Goal: Task Accomplishment & Management: Manage account settings

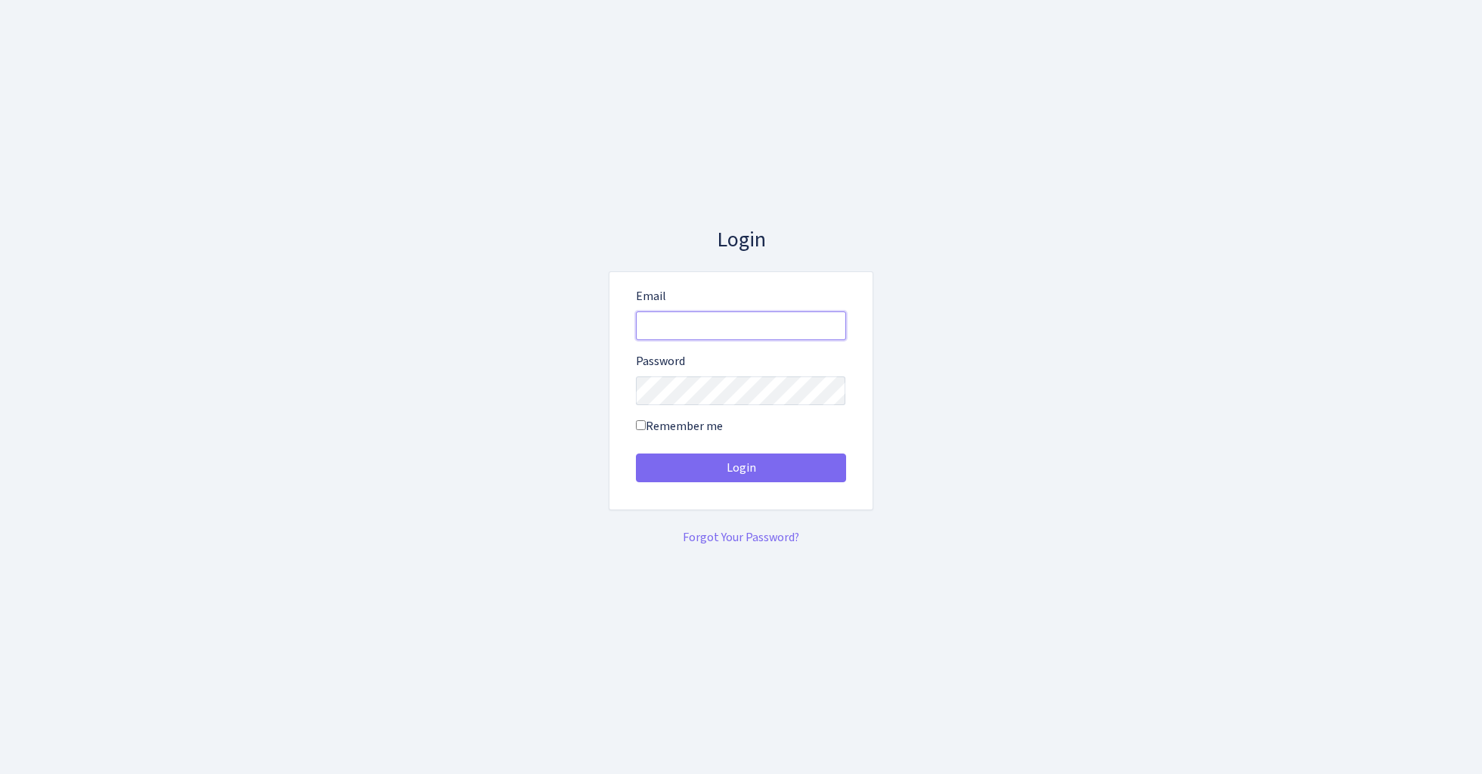
type input "admin@bank.com"
click at [740, 467] on button "Login" at bounding box center [741, 468] width 210 height 29
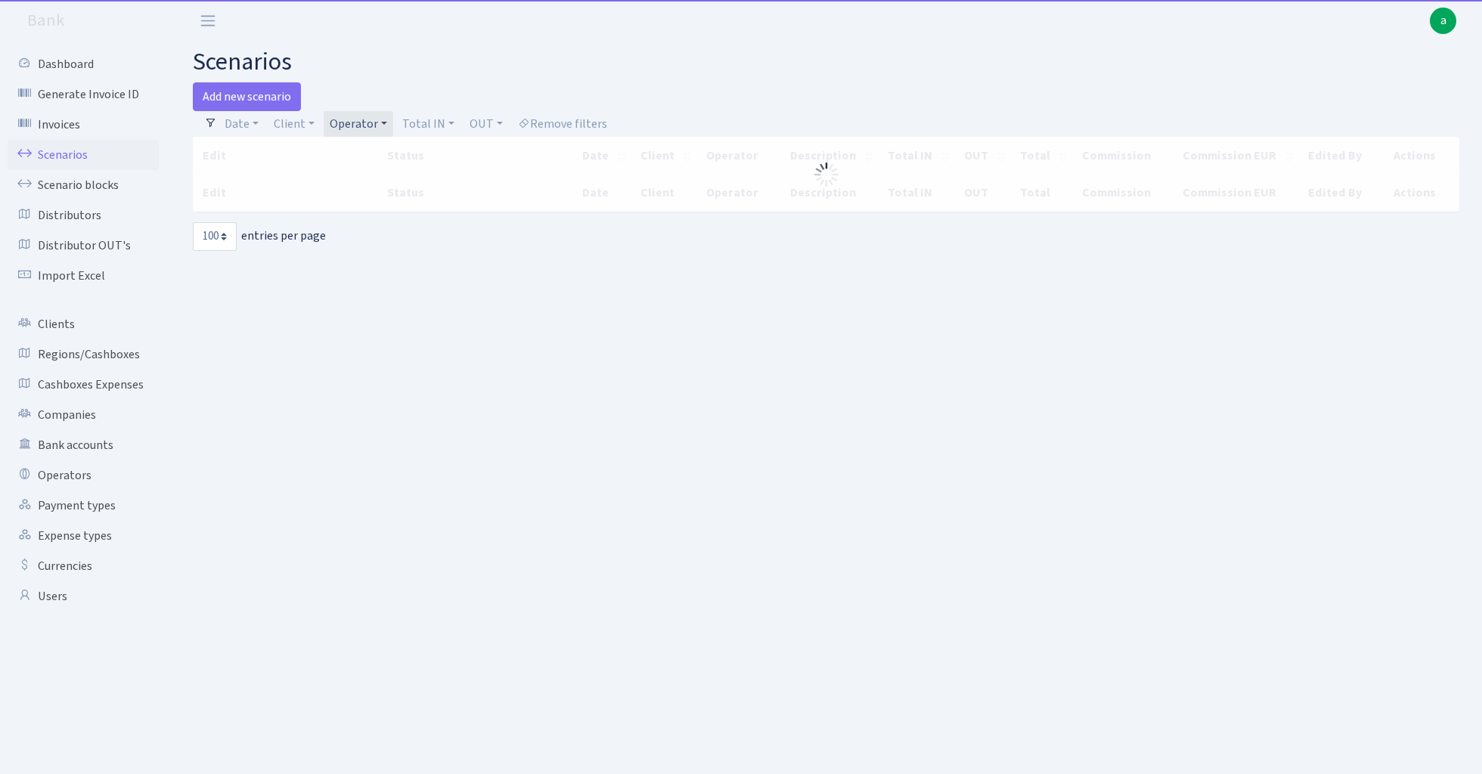
select select "100"
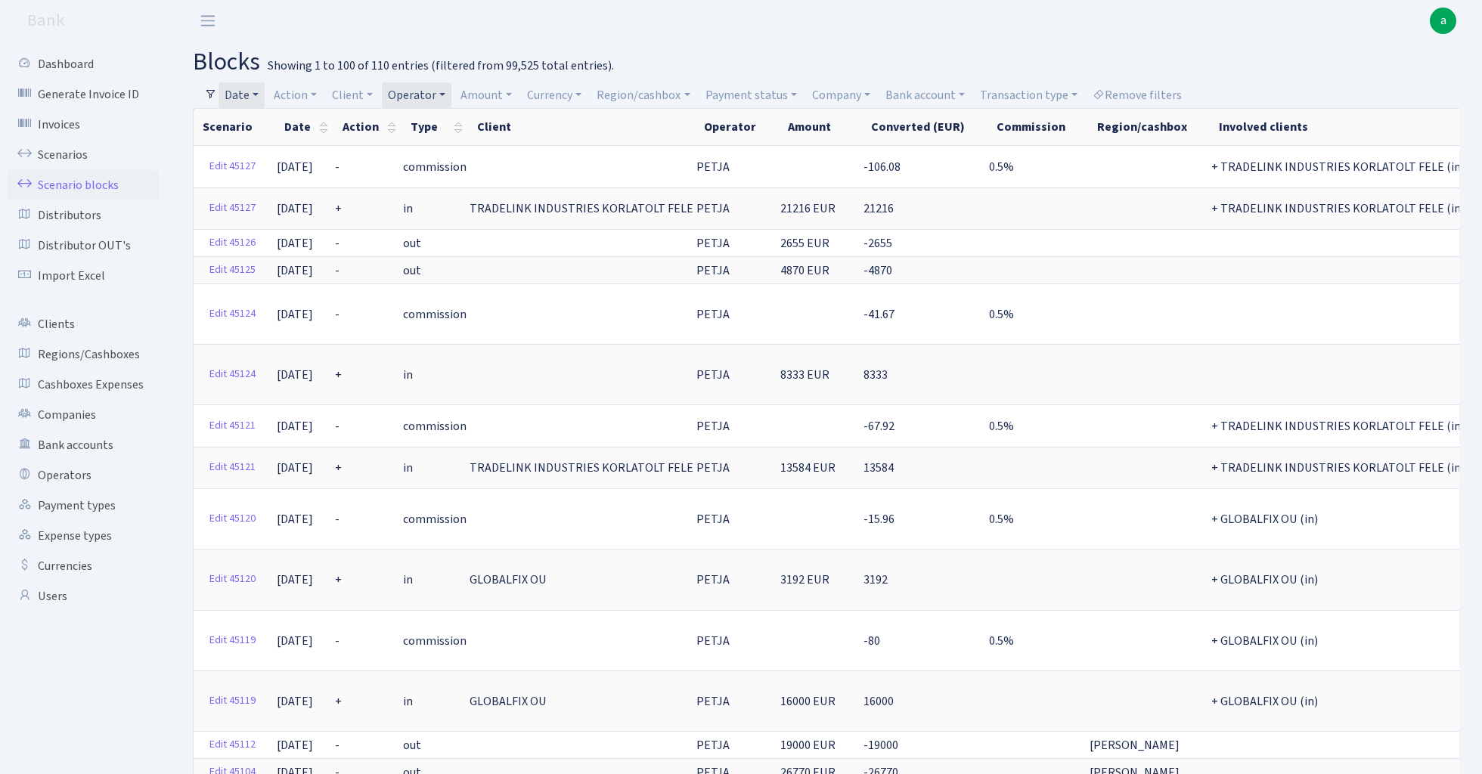
select select "100"
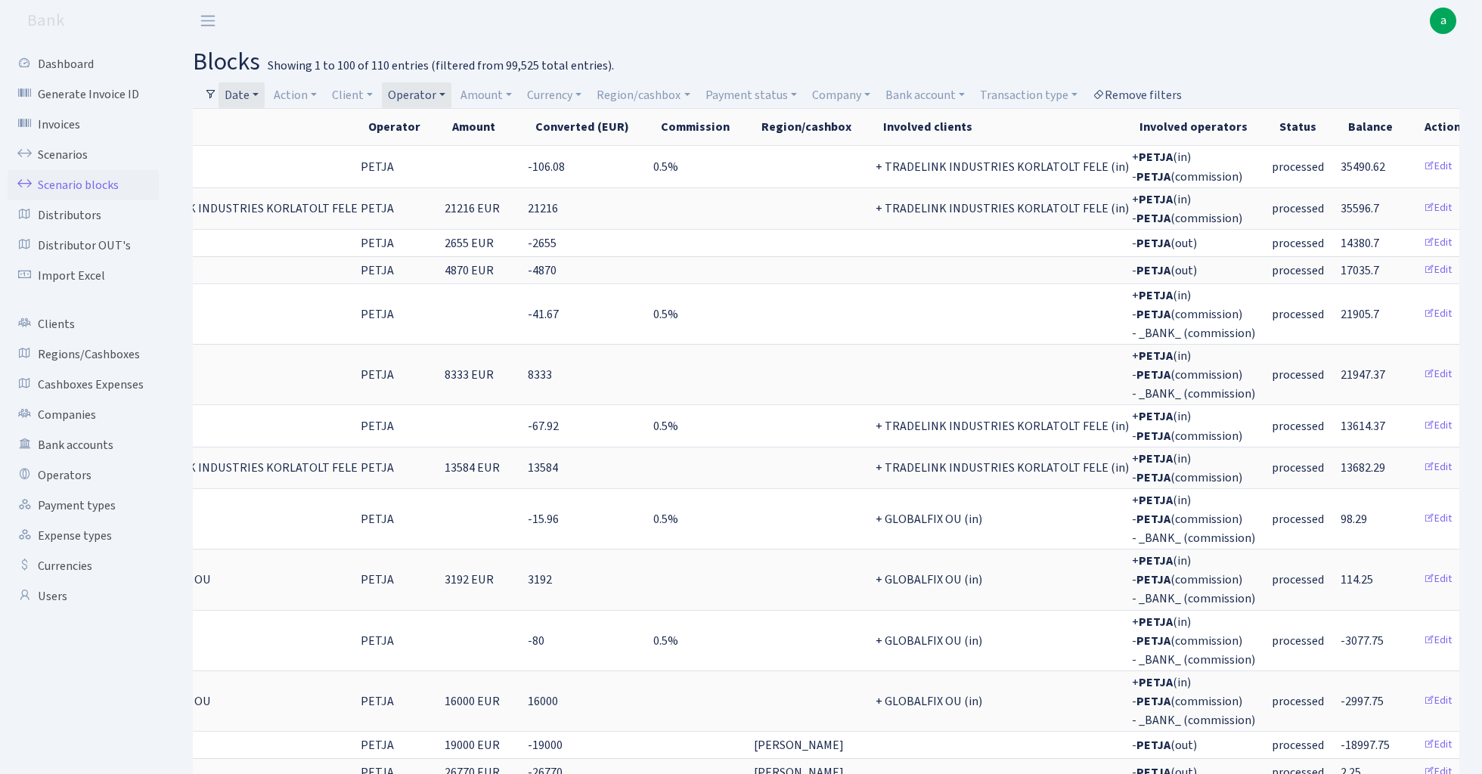
click at [1141, 86] on link "Remove filters" at bounding box center [1137, 95] width 101 height 26
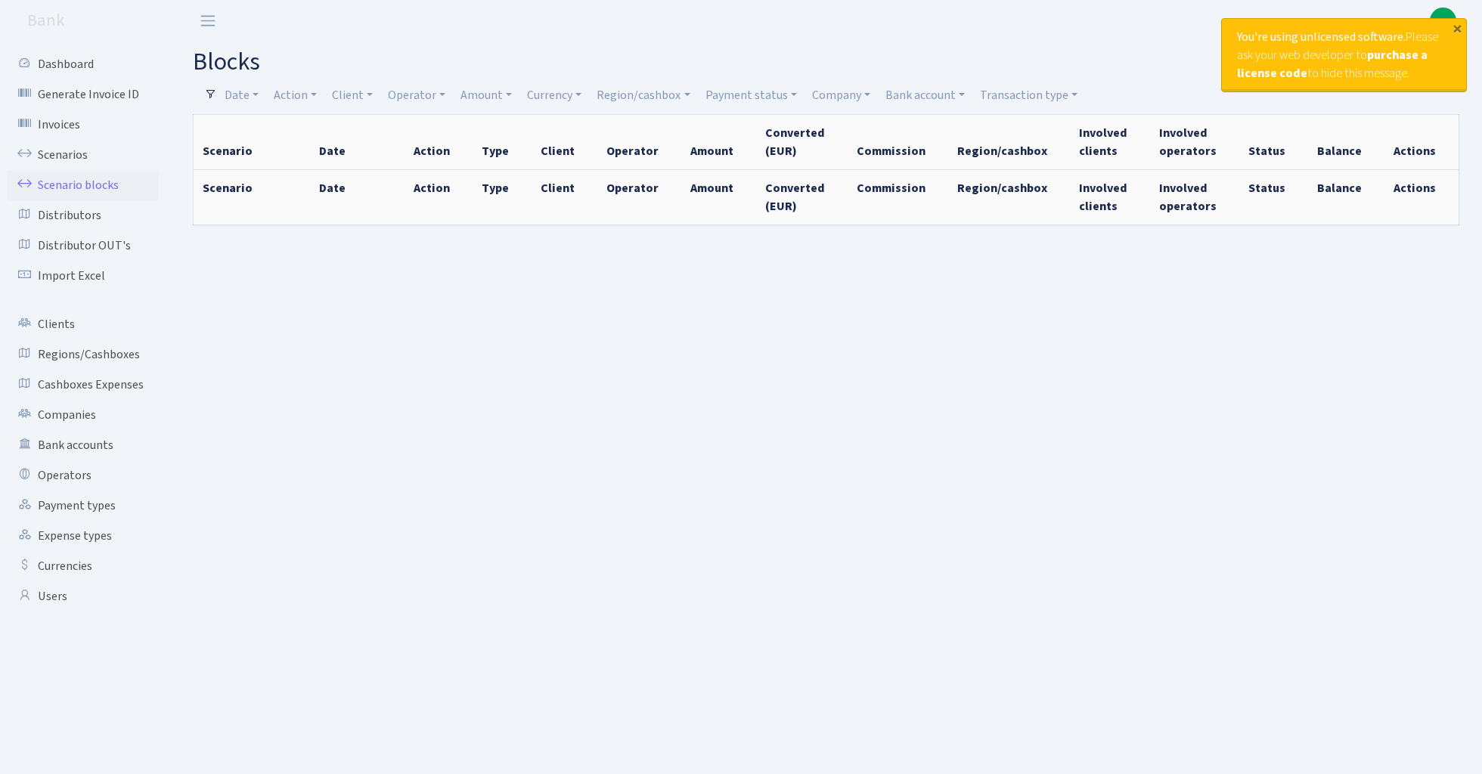
select select "100"
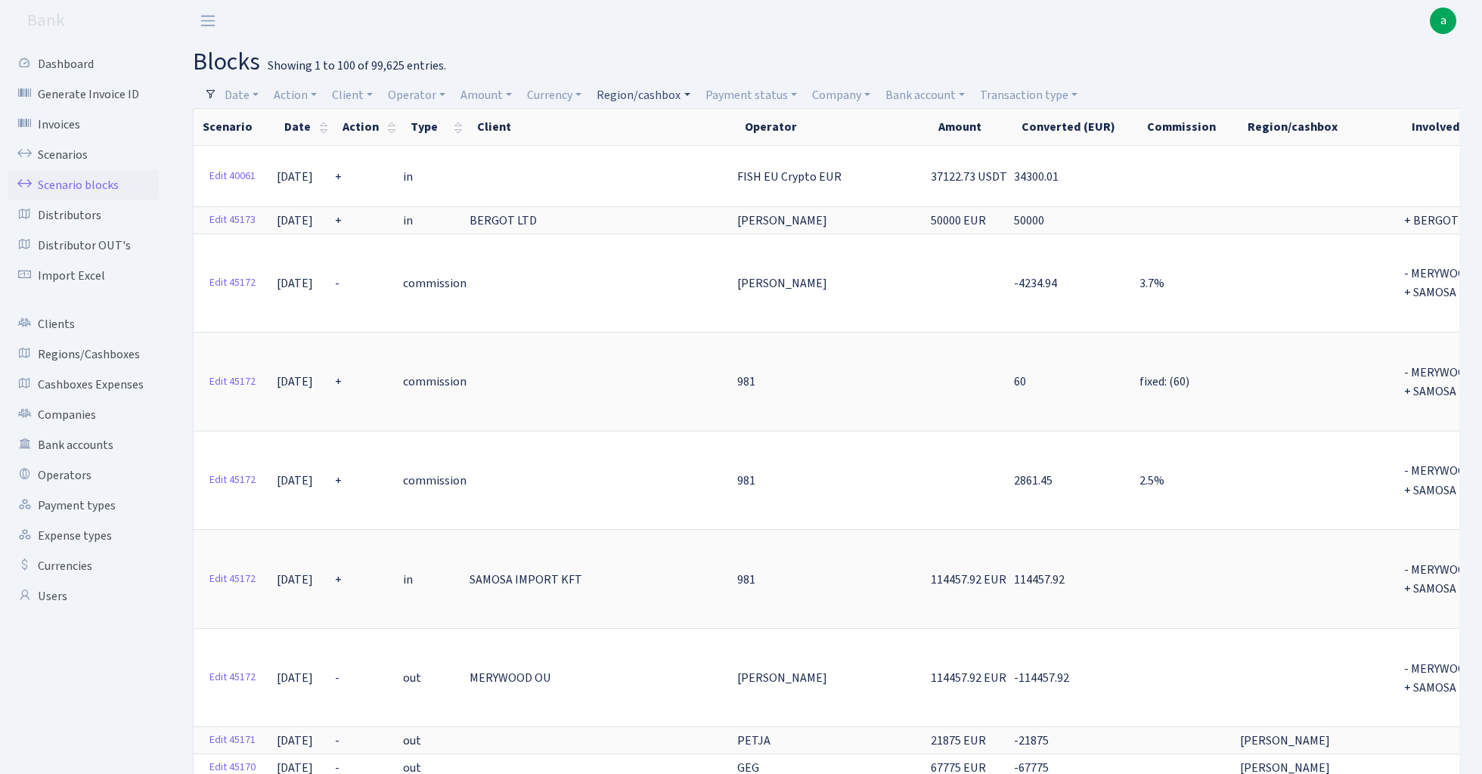
click at [660, 98] on link "Region/cashbox" at bounding box center [643, 95] width 105 height 26
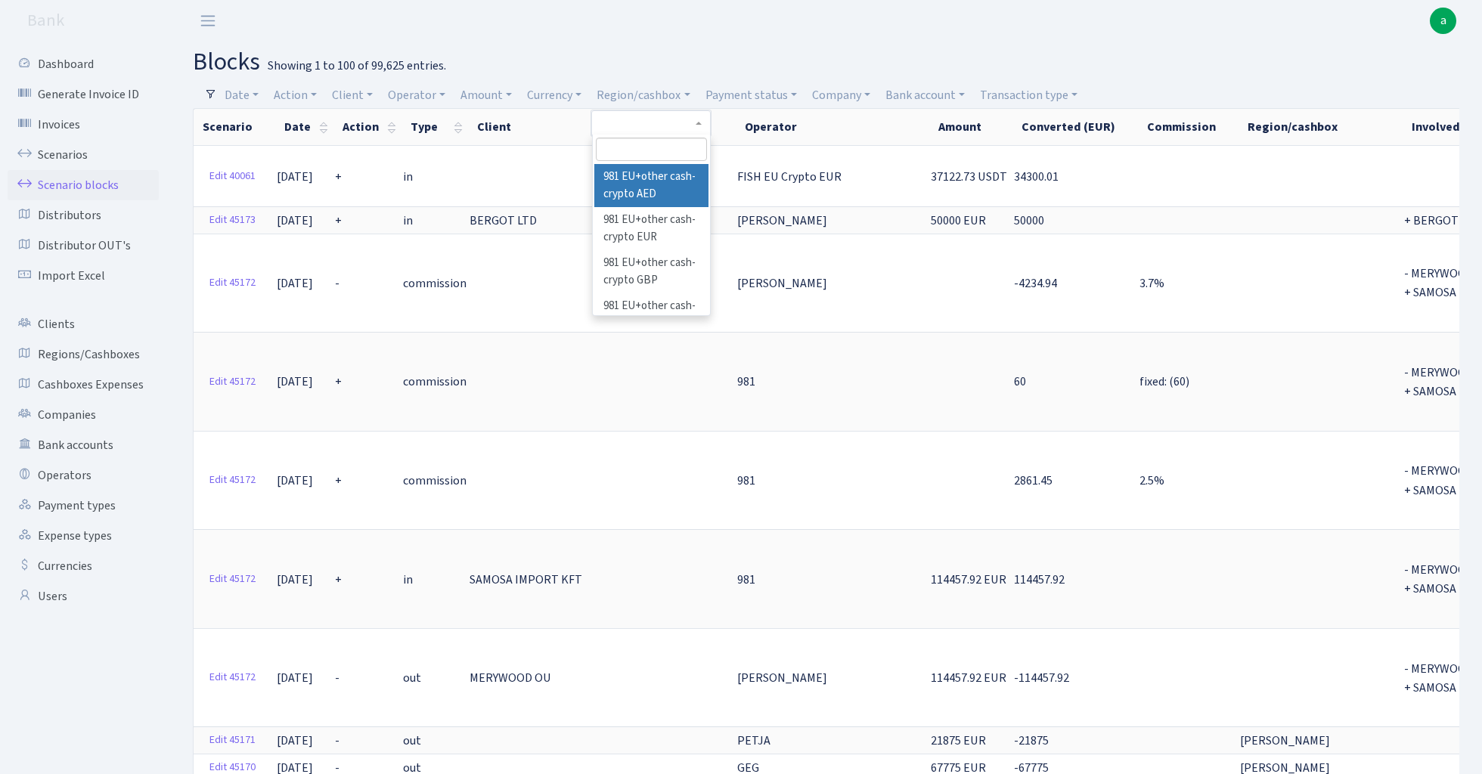
click at [644, 155] on input "search" at bounding box center [651, 149] width 111 height 23
type input "tln"
click at [673, 181] on li "TLN" at bounding box center [651, 177] width 114 height 26
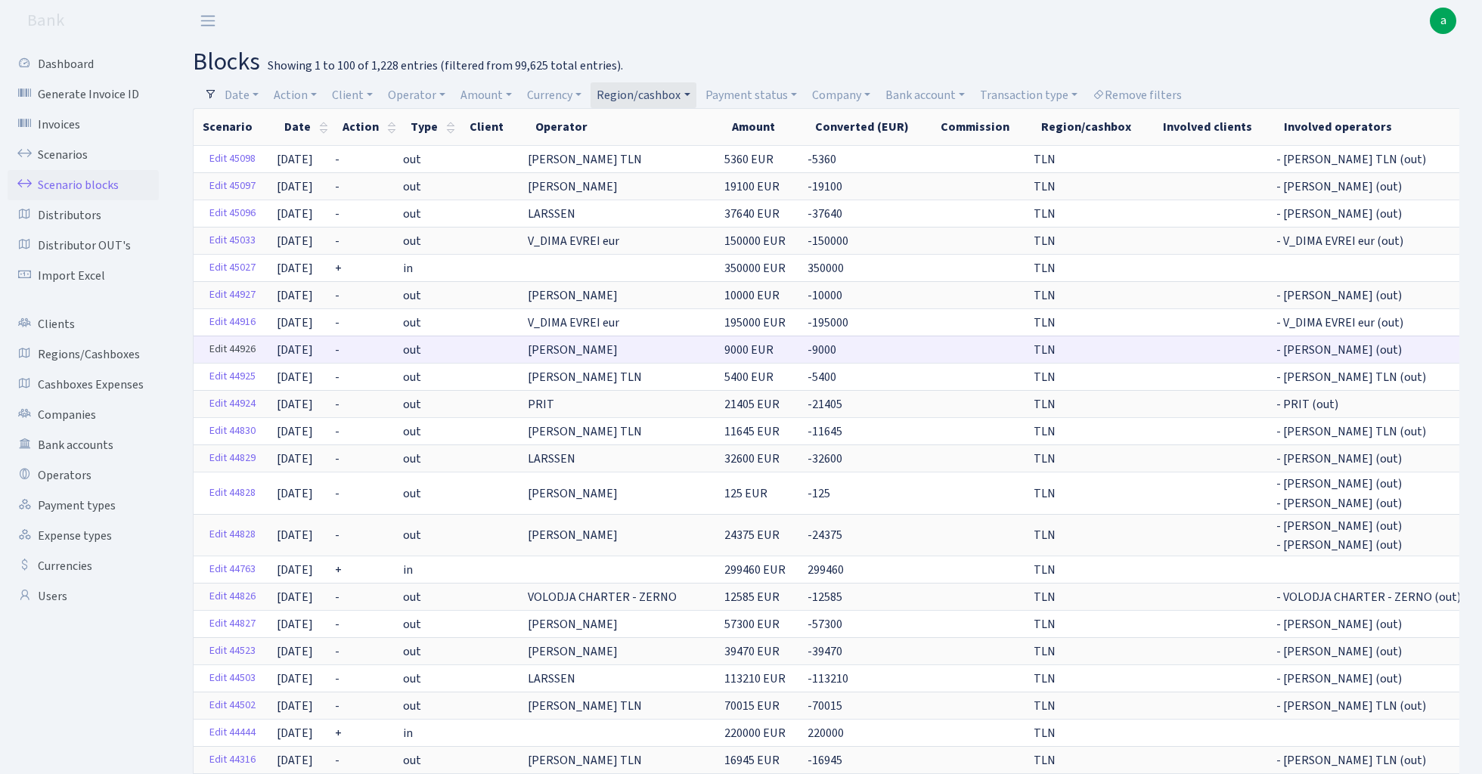
click at [225, 346] on link "Edit 44926" at bounding box center [233, 349] width 60 height 23
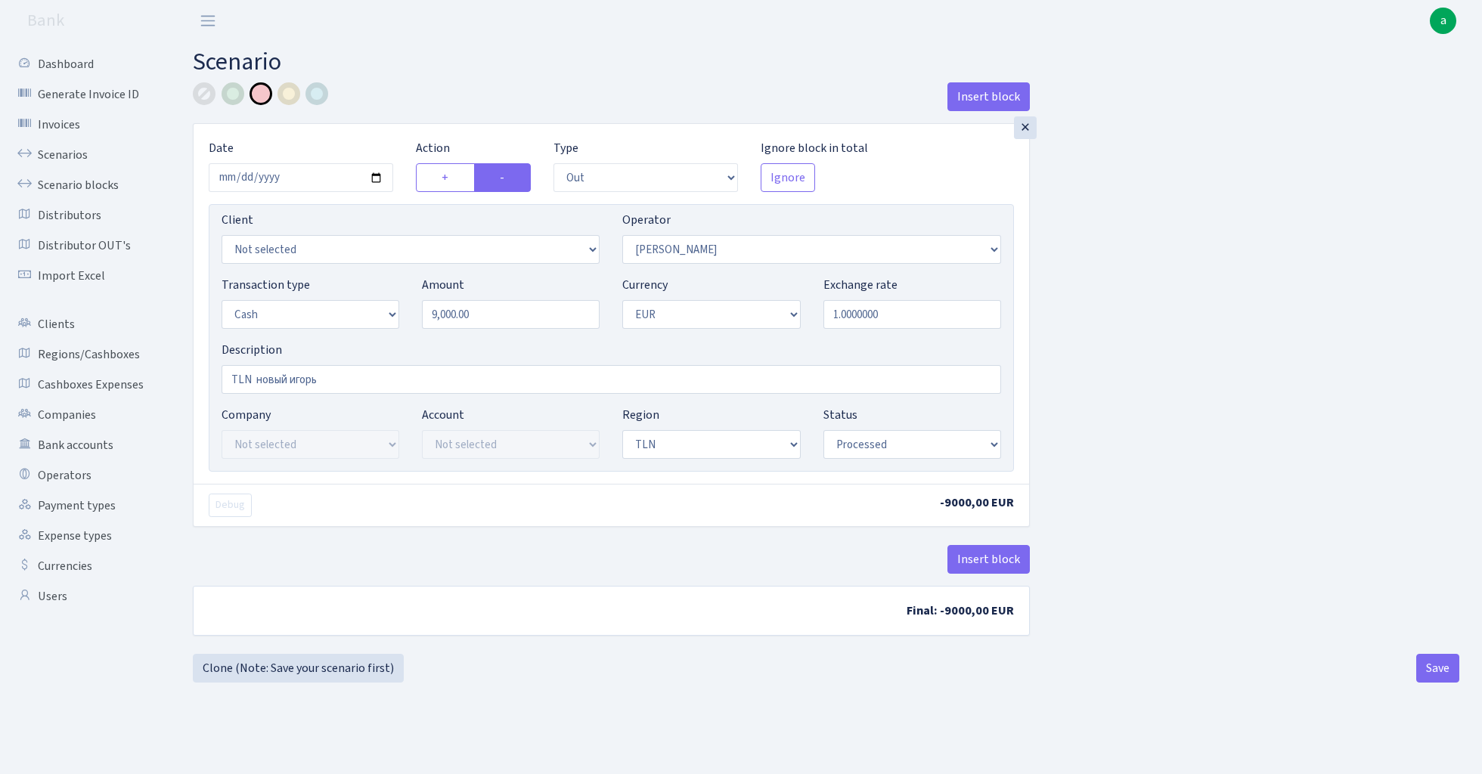
select select "out"
select select "296"
select select "1"
select select "2"
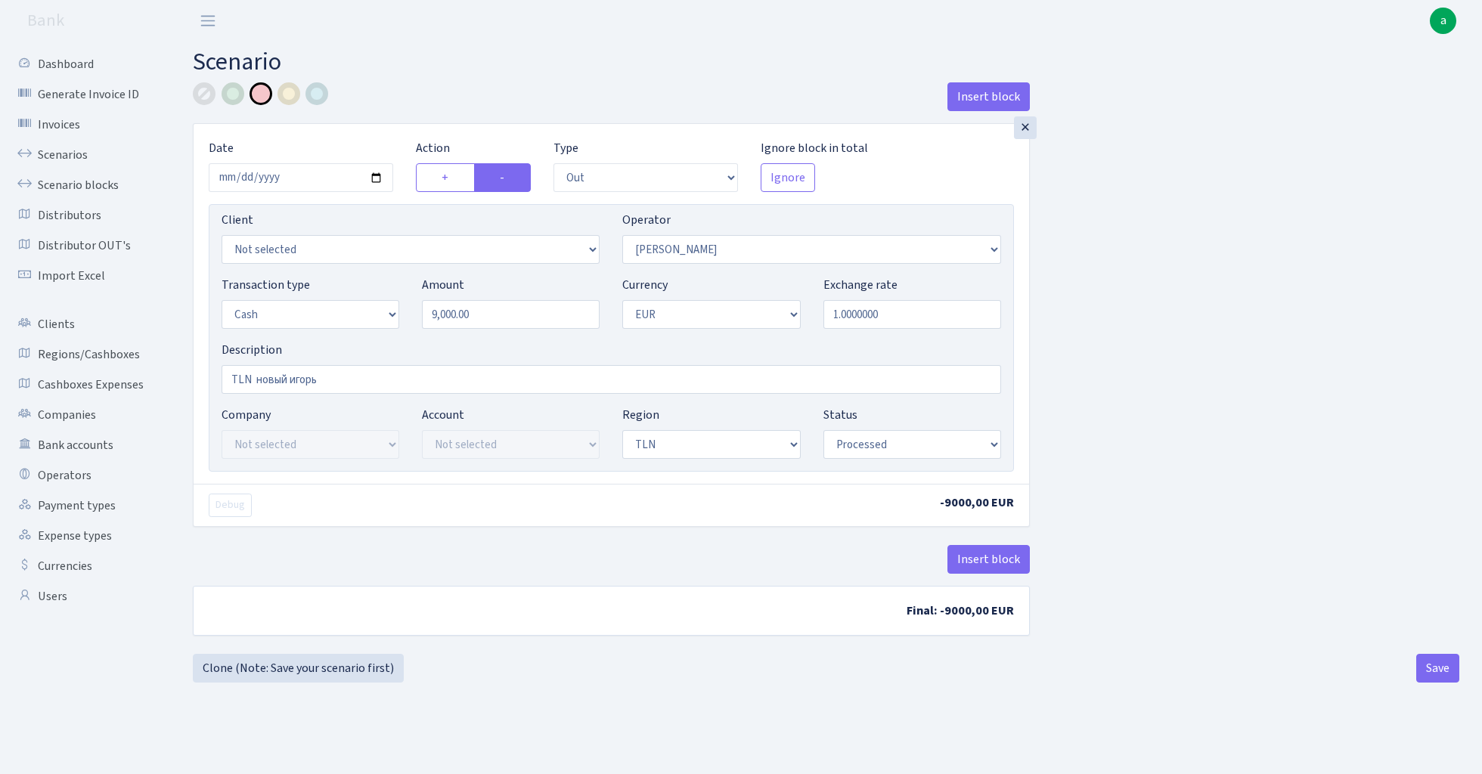
select select "processed"
select select "15"
click at [204, 88] on div at bounding box center [204, 93] width 23 height 23
click at [1438, 670] on button "Save" at bounding box center [1437, 668] width 43 height 29
select select "out"
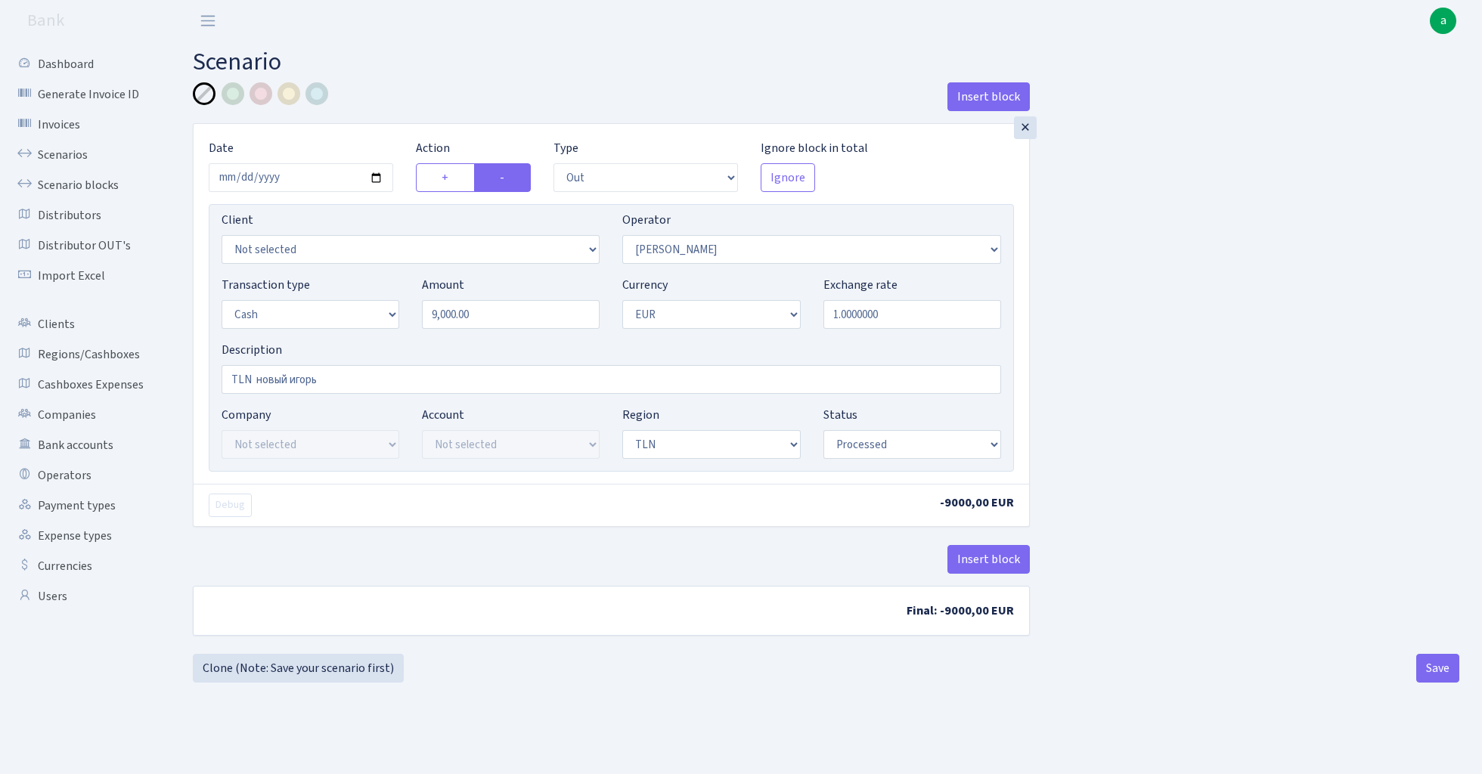
select select "15"
select select "1"
select select "2"
select select "processed"
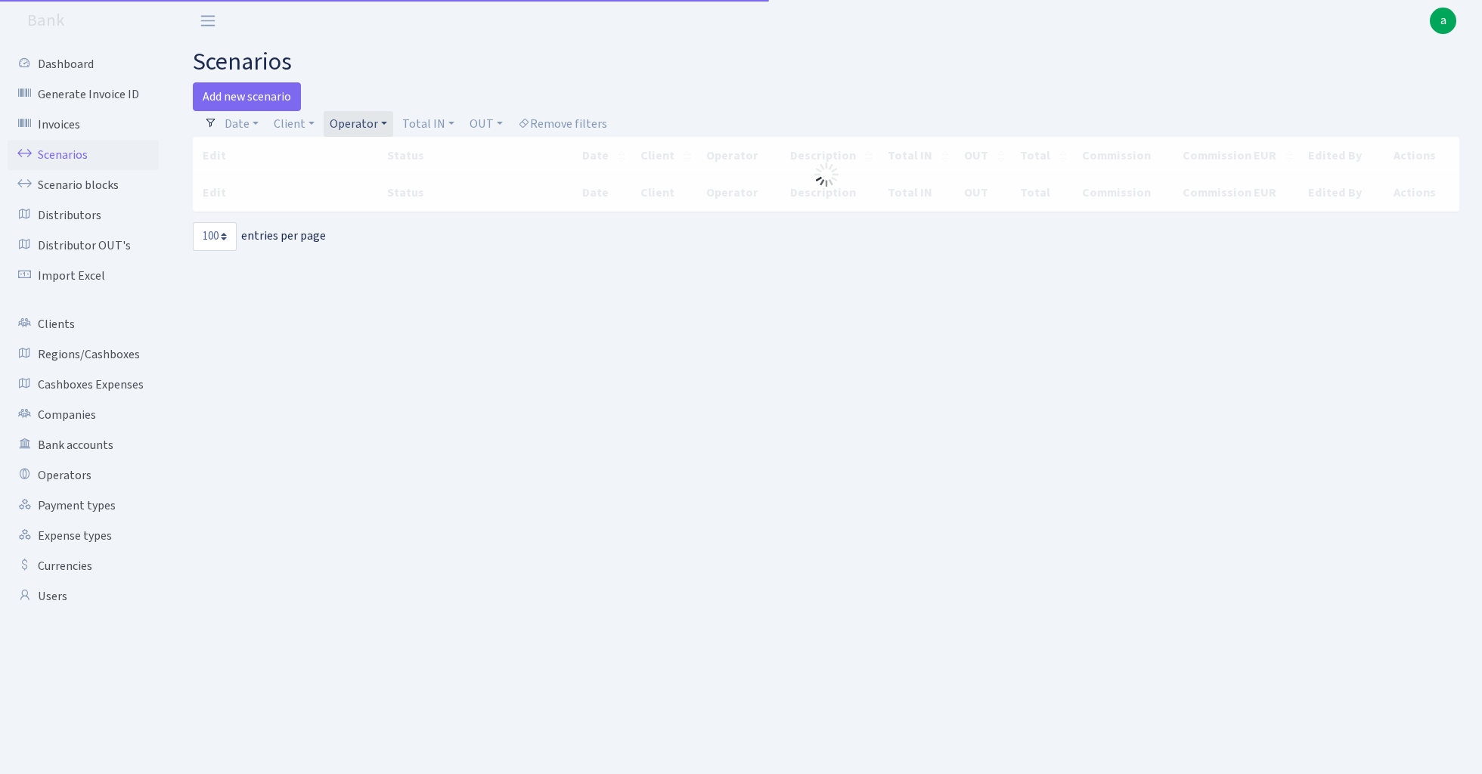
select select "100"
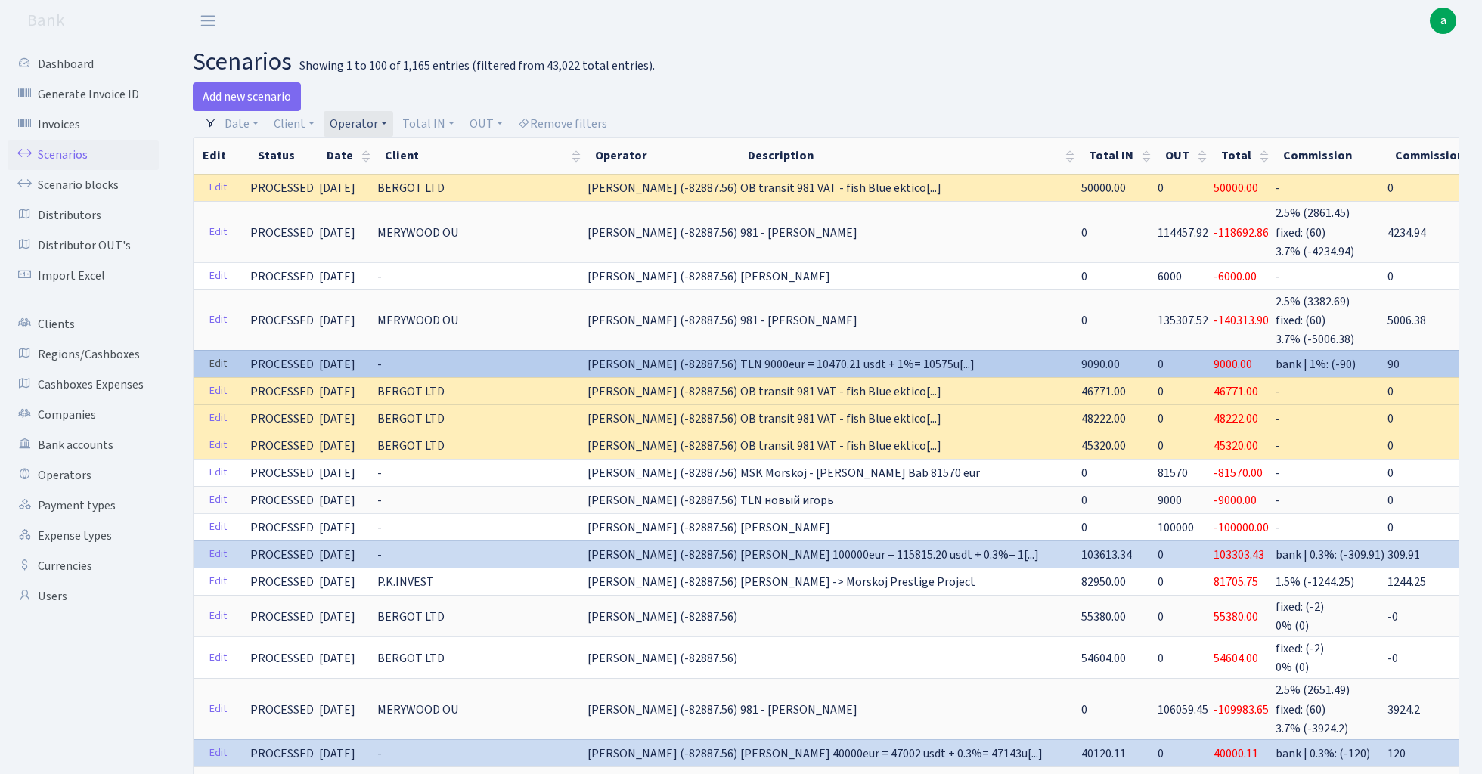
click at [213, 358] on link "Edit" at bounding box center [218, 363] width 31 height 23
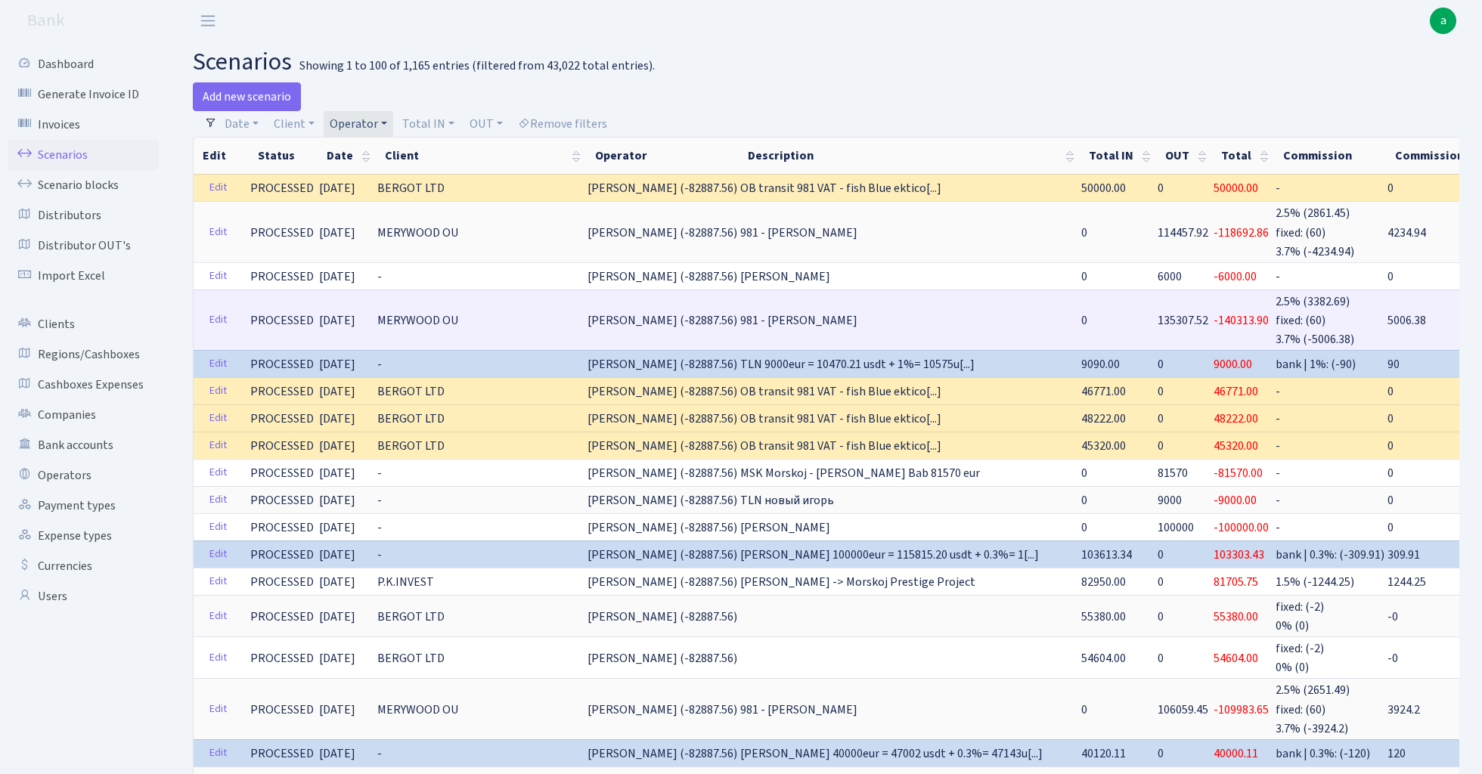
click at [1158, 315] on span "135307.52" at bounding box center [1183, 320] width 51 height 17
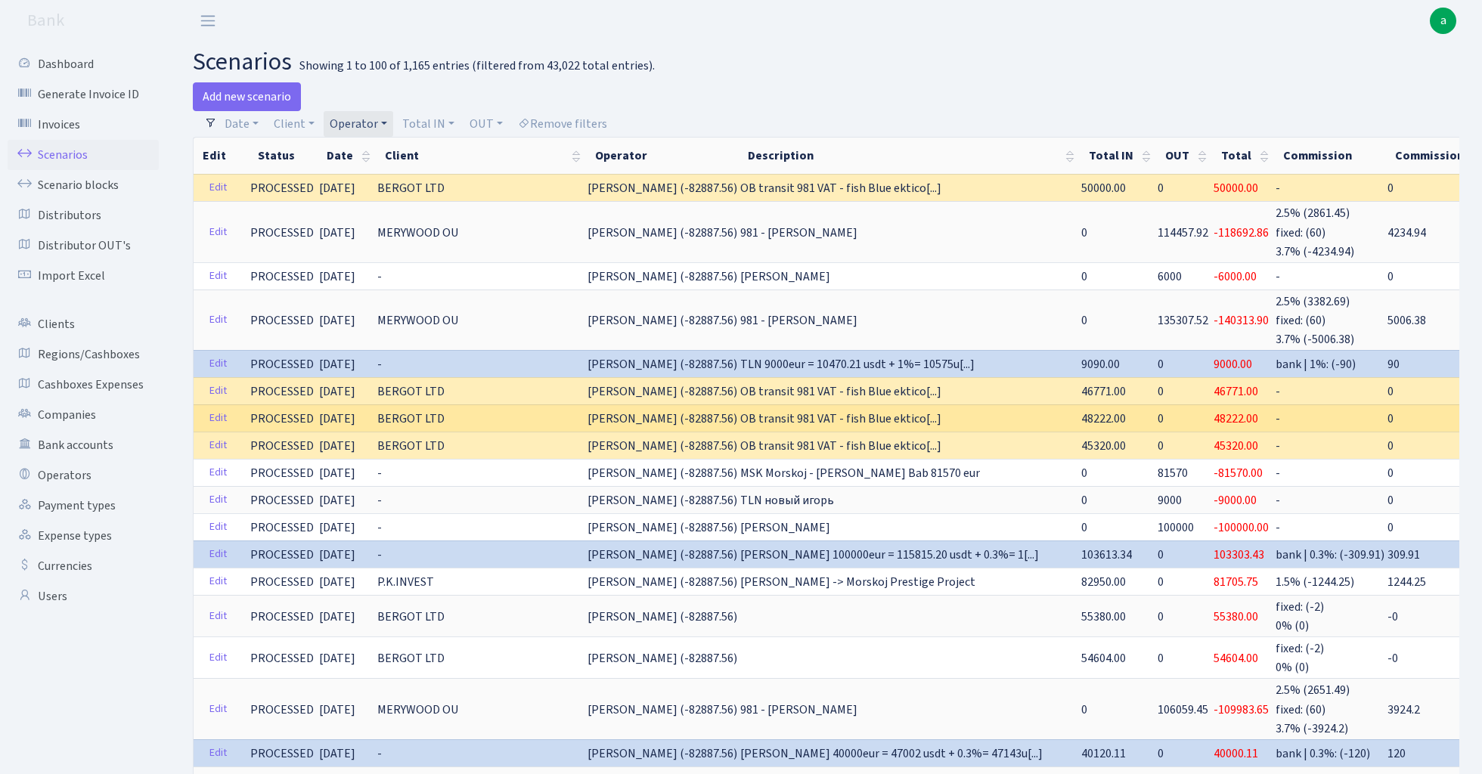
copy span "135307.52"
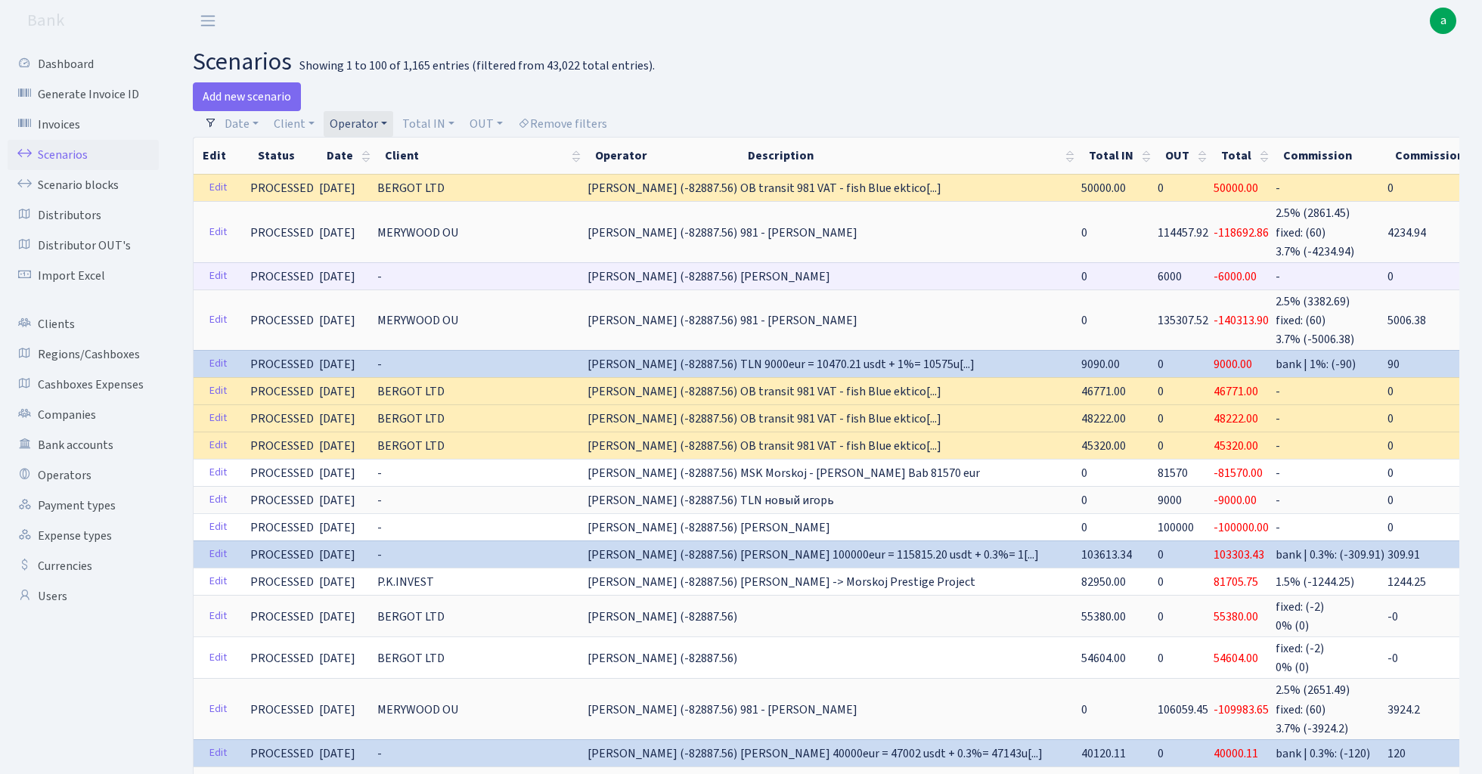
click at [1158, 275] on span "6000" at bounding box center [1170, 276] width 24 height 17
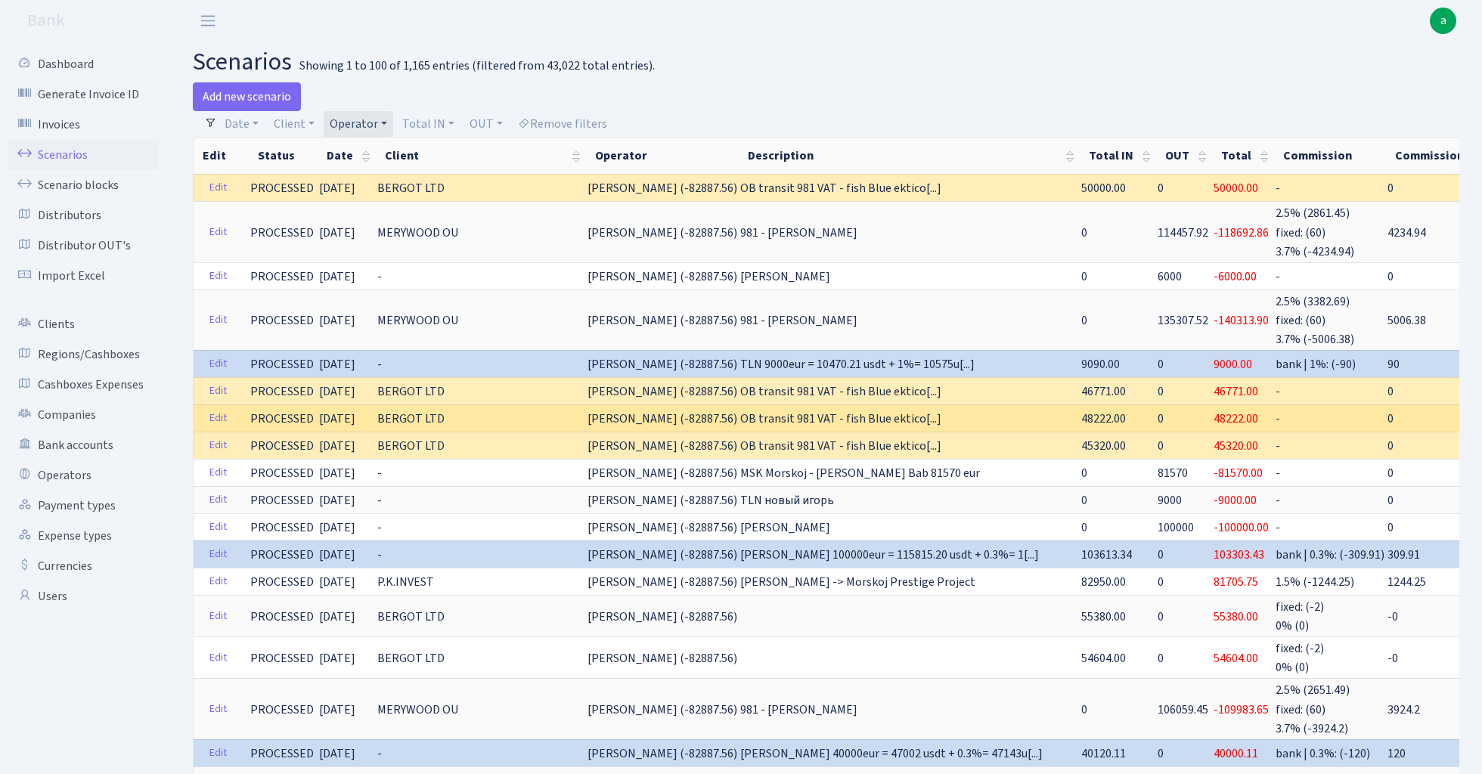
copy span "6000"
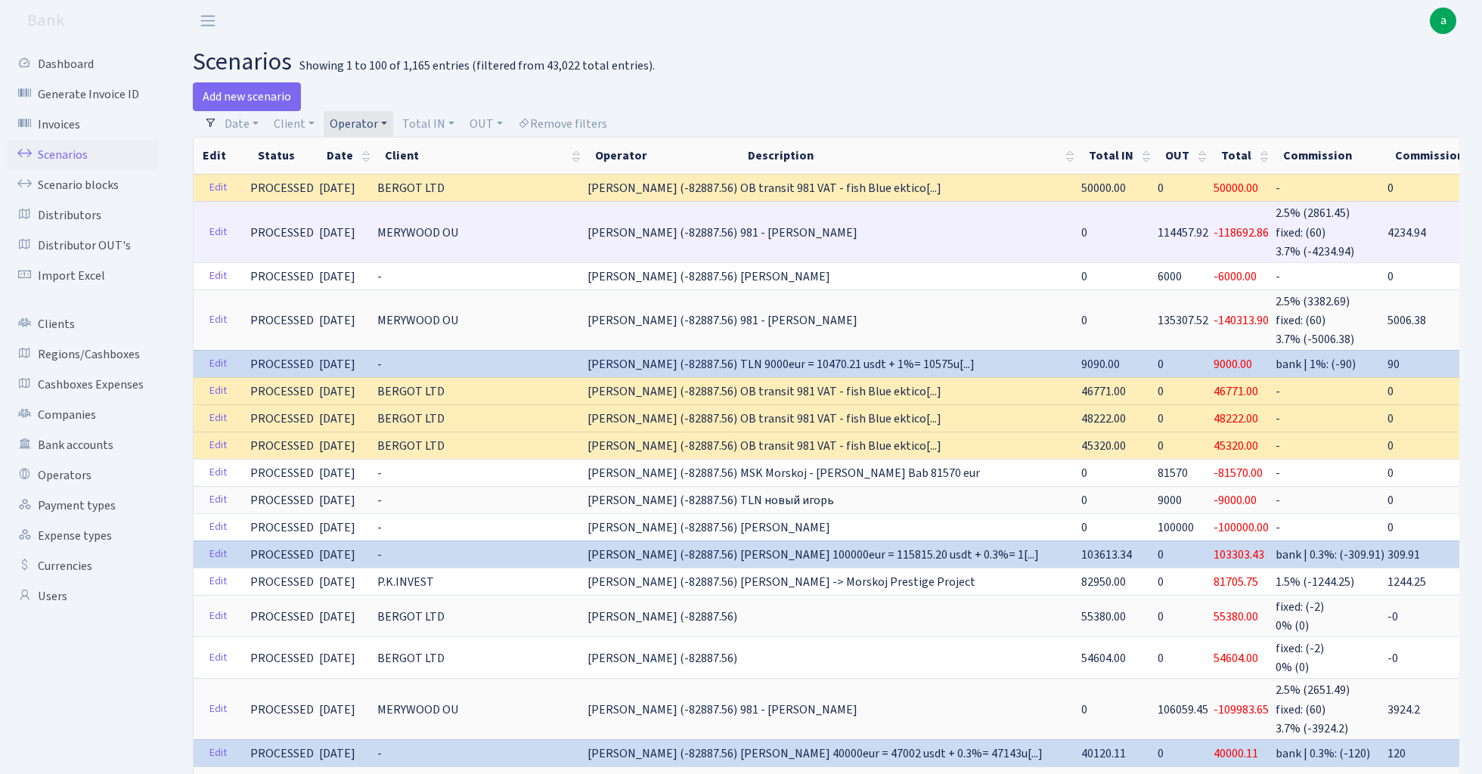
click at [1158, 228] on span "114457.92" at bounding box center [1183, 233] width 51 height 17
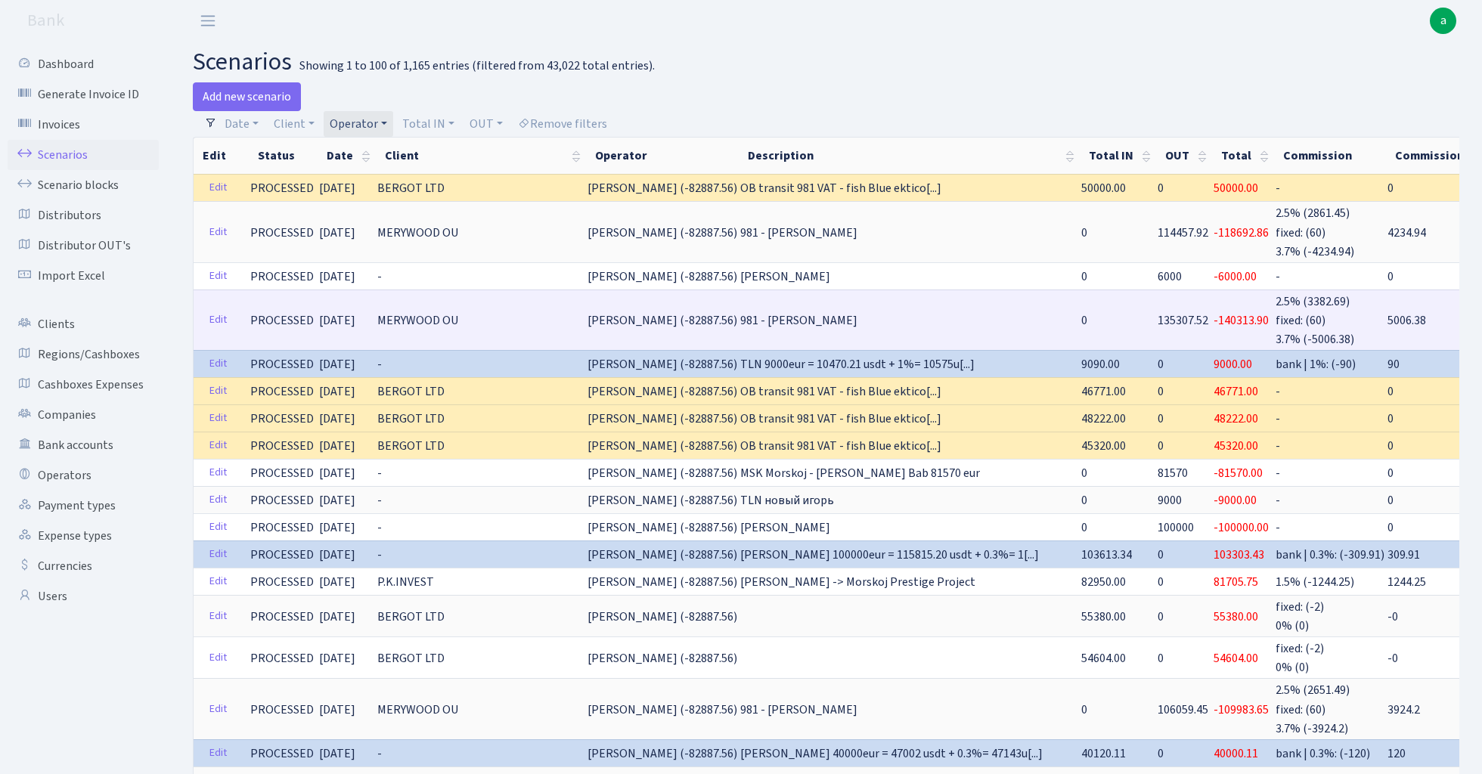
copy span "114457.92"
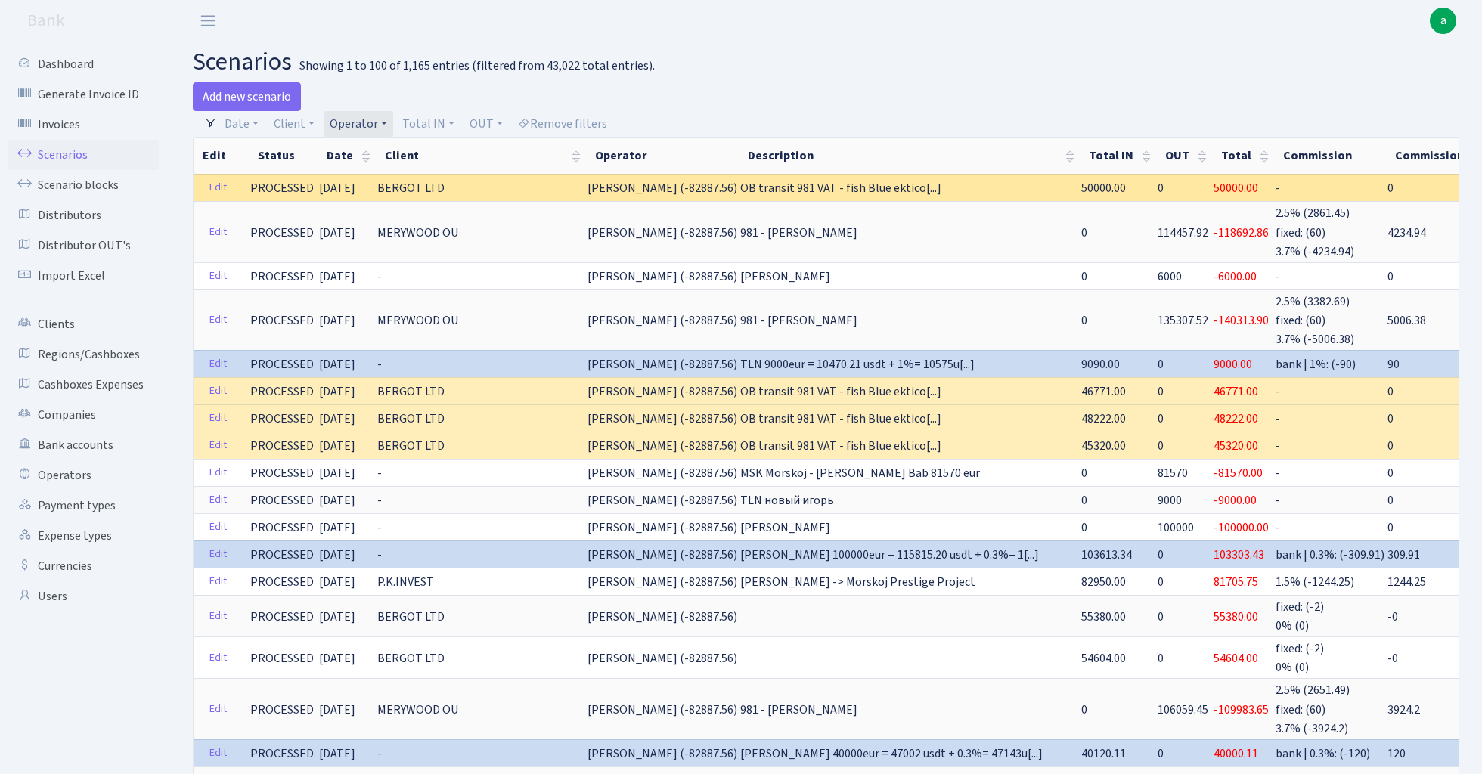
click at [1081, 185] on span "50000.00" at bounding box center [1103, 188] width 45 height 17
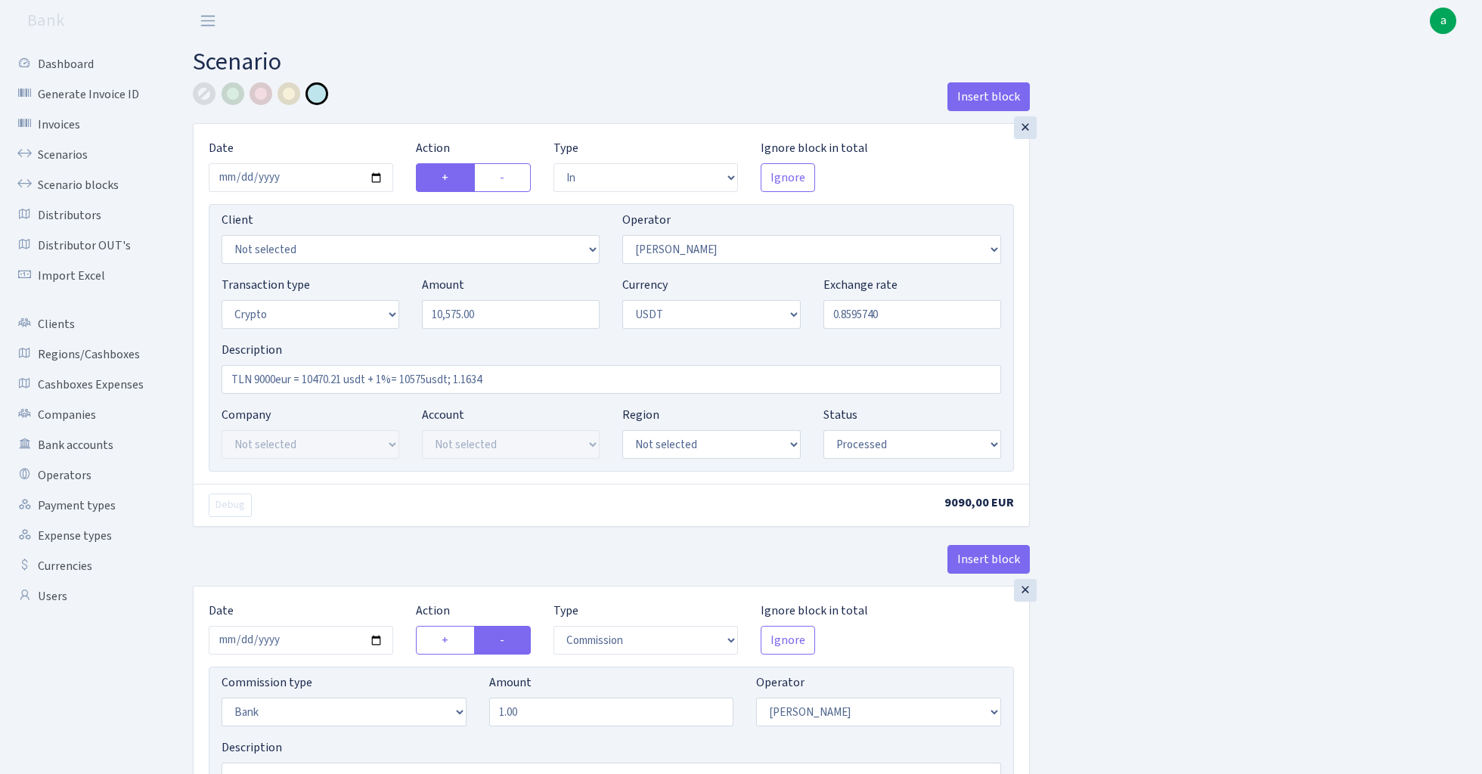
select select "in"
select select "15"
select select "3"
select select "6"
select select "processed"
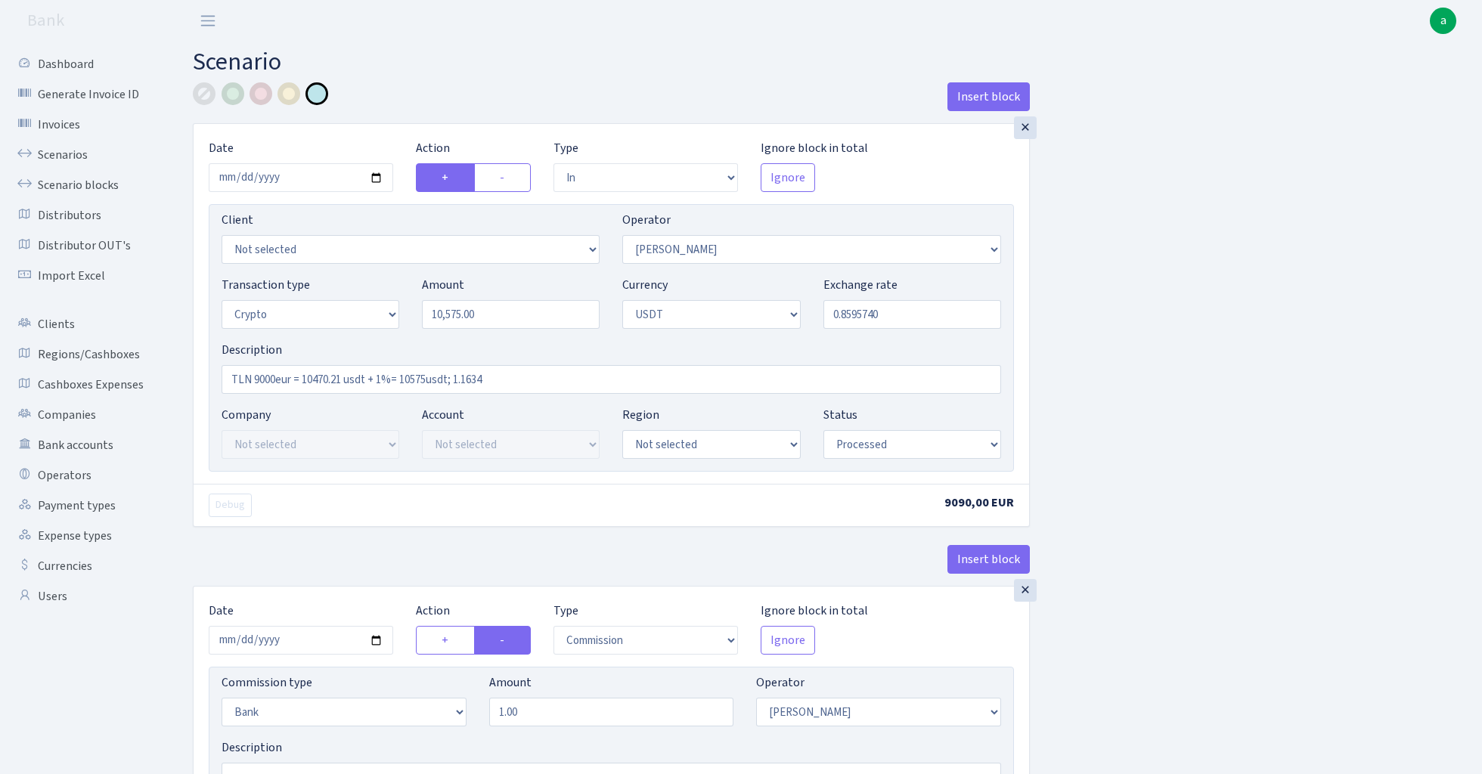
select select "commission"
select select "bank"
select select "15"
select select "processed"
select select "out"
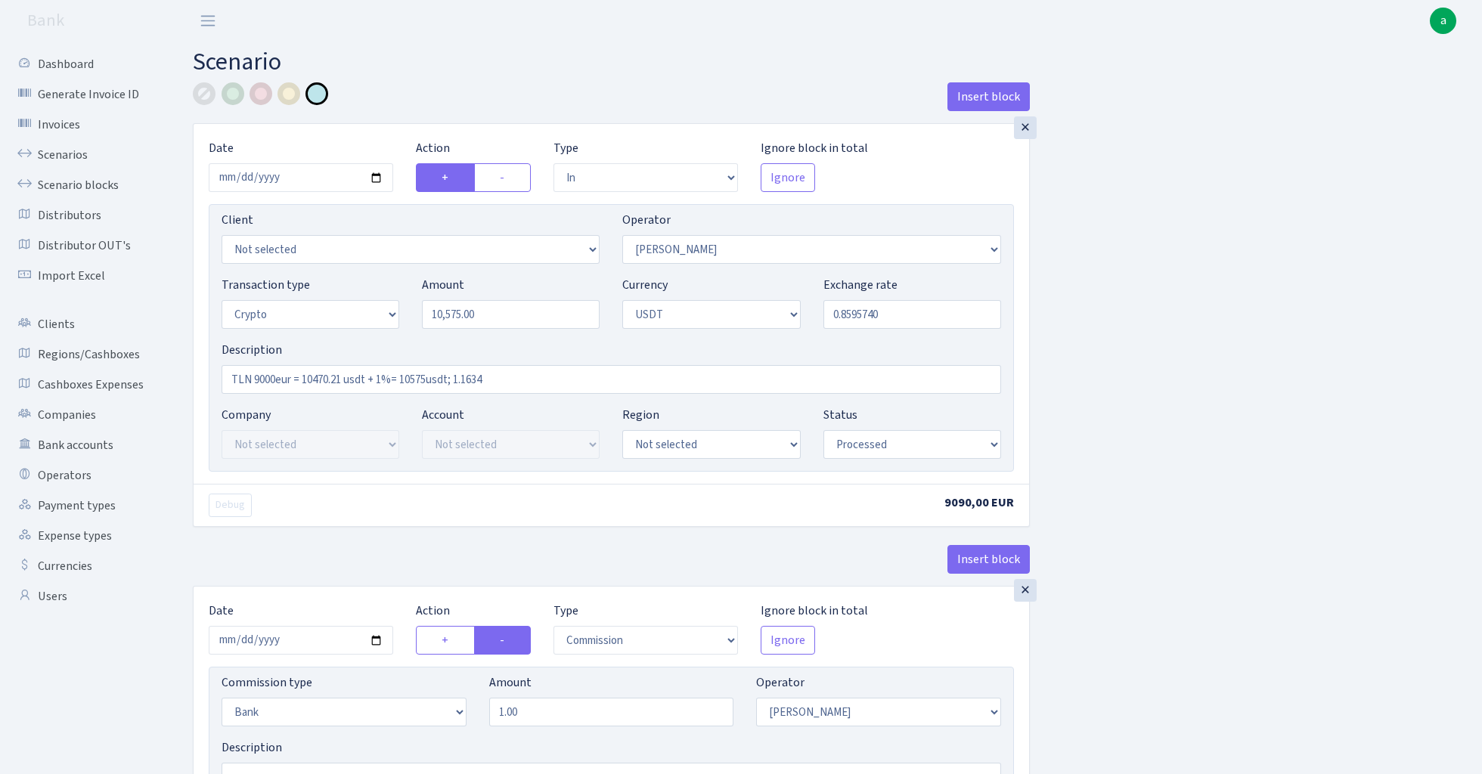
select select "297"
select select "15"
select select "6"
select select "processed"
select select "in"
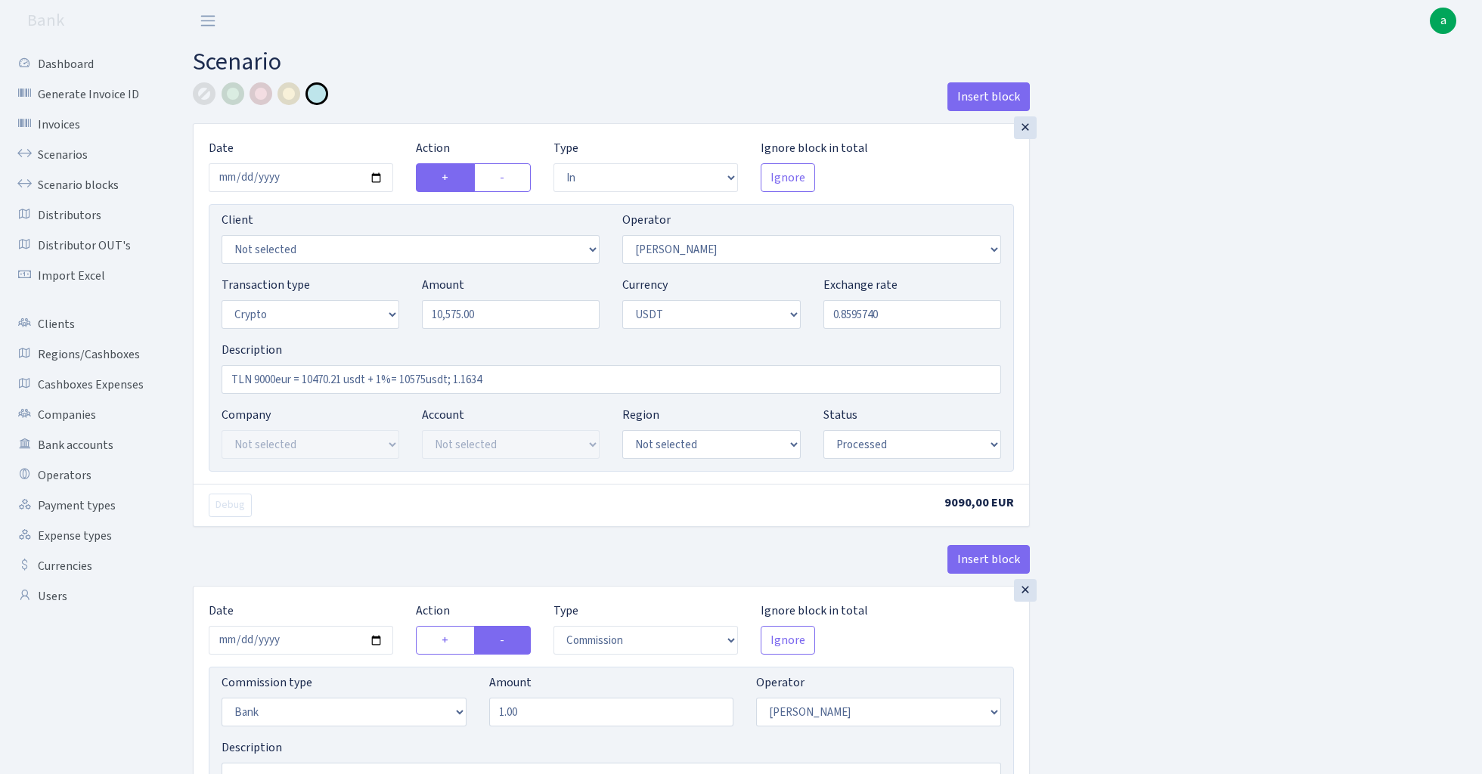
select select "297"
select select "2"
select select "6"
select select "21"
select select "62"
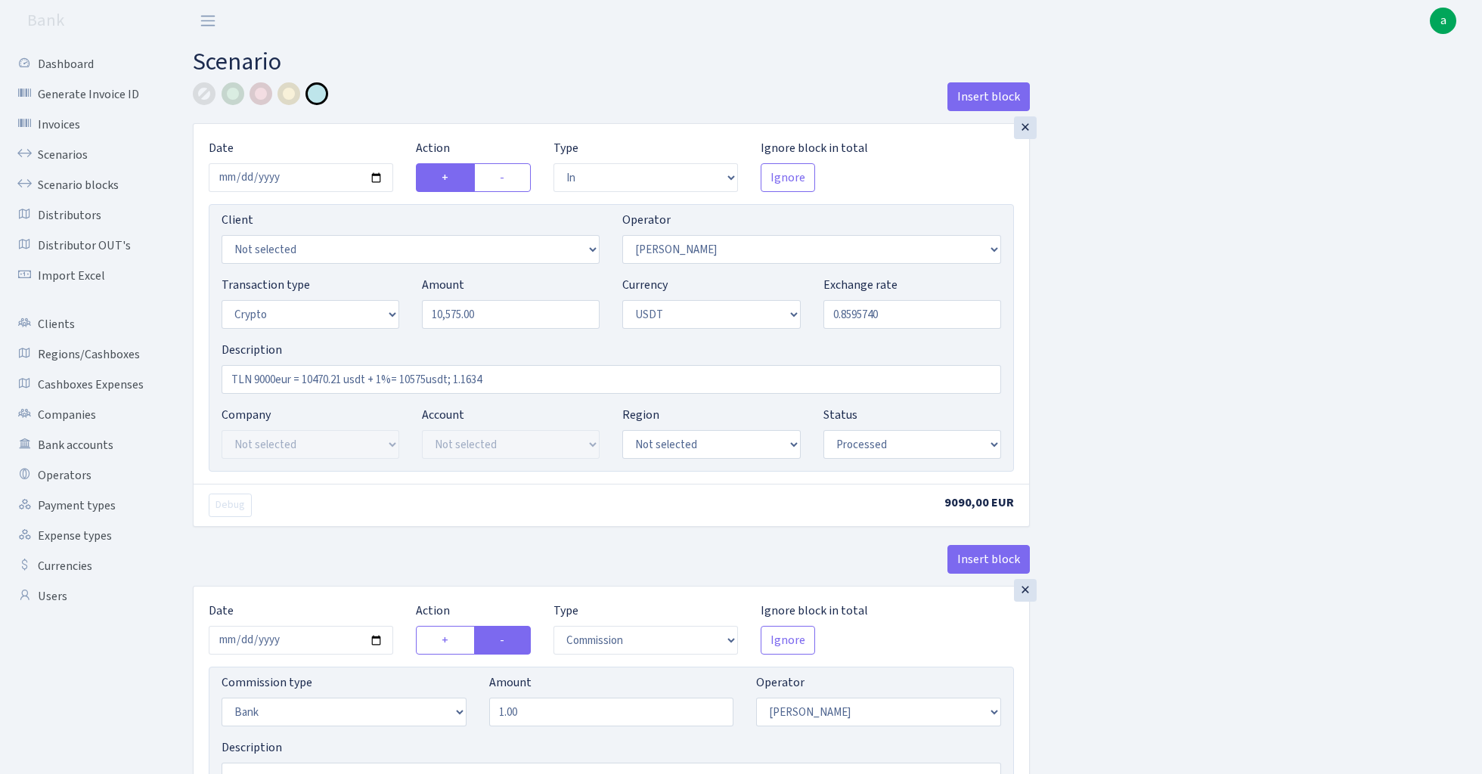
select select "processed"
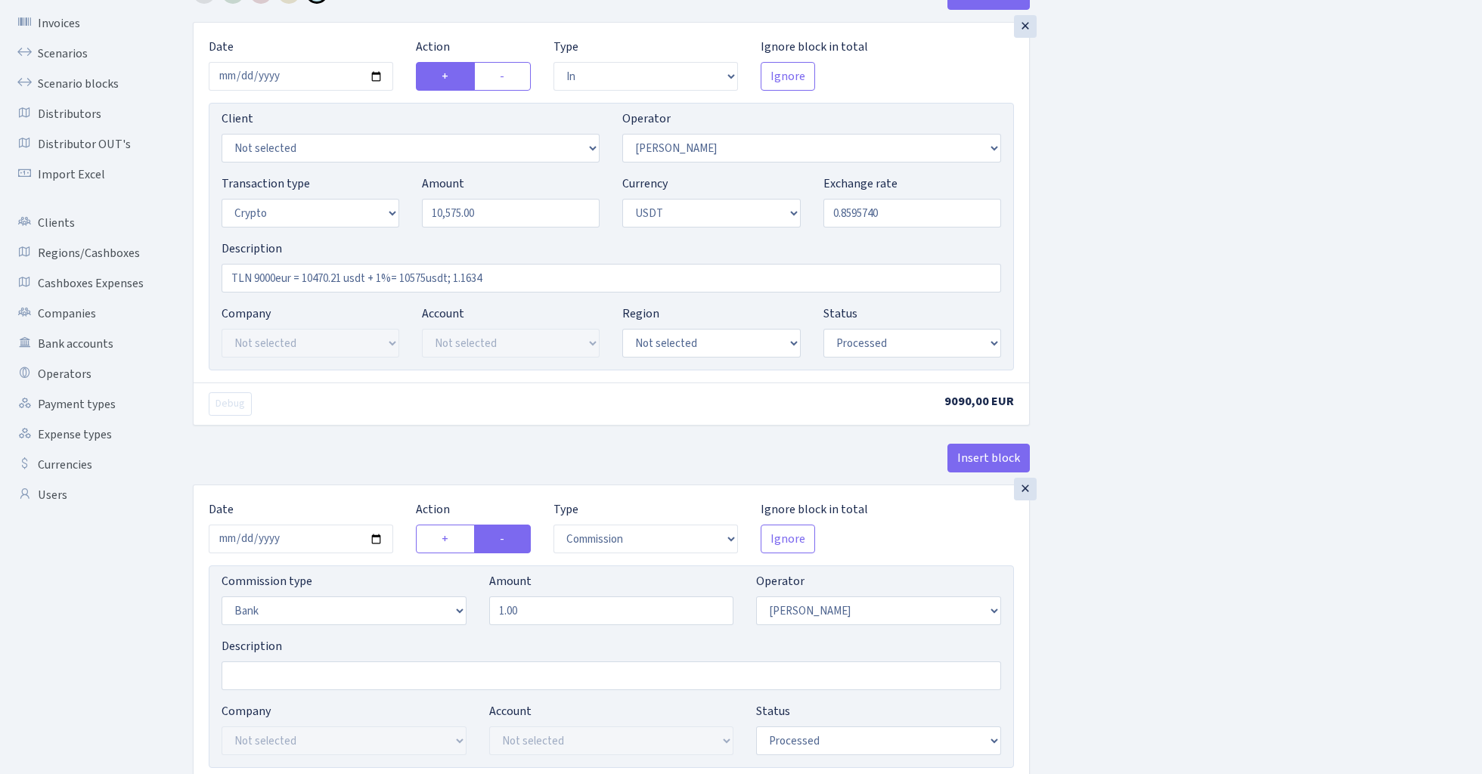
scroll to position [104, 0]
